Goal: Information Seeking & Learning: Check status

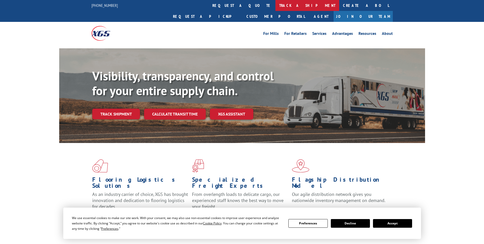
click at [276, 4] on link "track a shipment" at bounding box center [308, 5] width 64 height 11
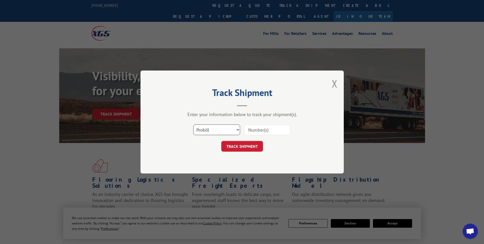
click at [211, 129] on select "Select category... Probill BOL PO" at bounding box center [216, 129] width 47 height 11
select select "bol"
click at [193, 124] on select "Select category... Probill BOL PO" at bounding box center [216, 129] width 47 height 11
click at [265, 130] on input at bounding box center [267, 129] width 47 height 11
paste input "477363"
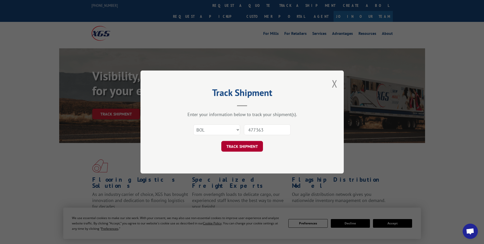
type input "477363"
click at [255, 147] on button "TRACK SHIPMENT" at bounding box center [242, 146] width 42 height 11
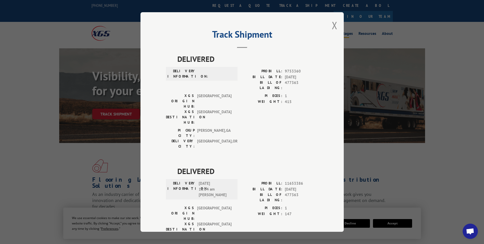
click at [332, 25] on button "Close modal" at bounding box center [335, 25] width 6 height 13
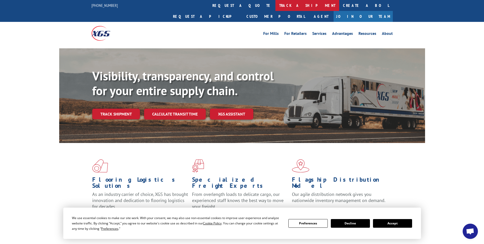
click at [276, 8] on link "track a shipment" at bounding box center [308, 5] width 64 height 11
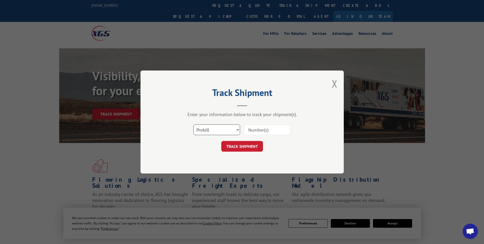
click at [226, 130] on select "Select category... Probill BOL PO" at bounding box center [216, 129] width 47 height 11
select select "bol"
click at [193, 124] on select "Select category... Probill BOL PO" at bounding box center [216, 129] width 47 height 11
click at [257, 132] on input at bounding box center [267, 129] width 47 height 11
type input "476723"
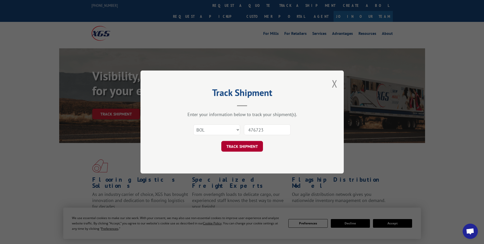
click at [250, 145] on button "TRACK SHIPMENT" at bounding box center [242, 146] width 42 height 11
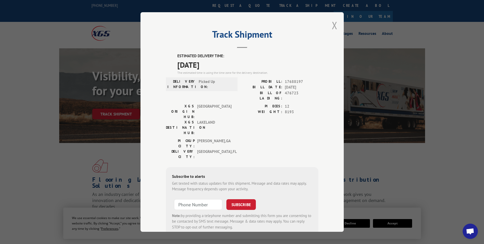
click at [332, 27] on button "Close modal" at bounding box center [335, 25] width 6 height 13
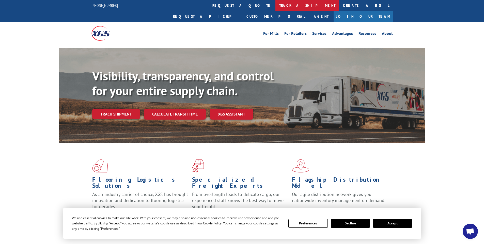
click at [276, 5] on link "track a shipment" at bounding box center [308, 5] width 64 height 11
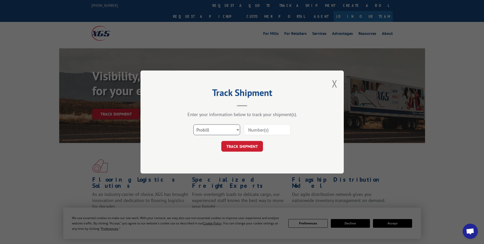
click at [217, 131] on select "Select category... Probill BOL PO" at bounding box center [216, 129] width 47 height 11
select select "bol"
click at [193, 124] on select "Select category... Probill BOL PO" at bounding box center [216, 129] width 47 height 11
click at [275, 130] on input at bounding box center [267, 129] width 47 height 11
type input "476723"
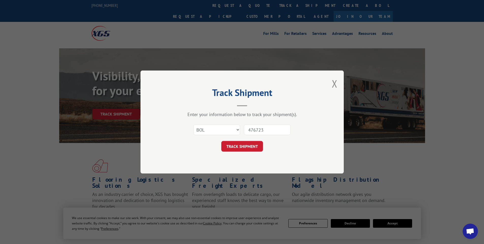
click button "TRACK SHIPMENT" at bounding box center [242, 146] width 42 height 11
